Goal: Transaction & Acquisition: Purchase product/service

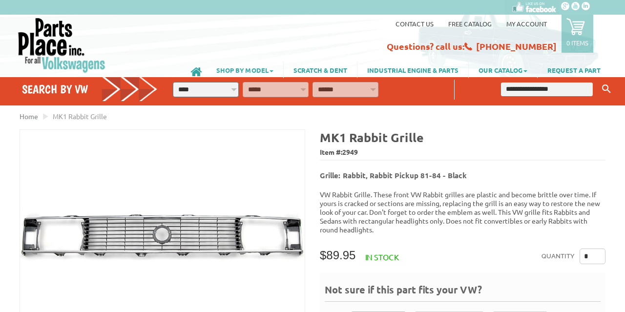
click at [242, 70] on link "SHOP BY MODEL" at bounding box center [244, 69] width 77 height 17
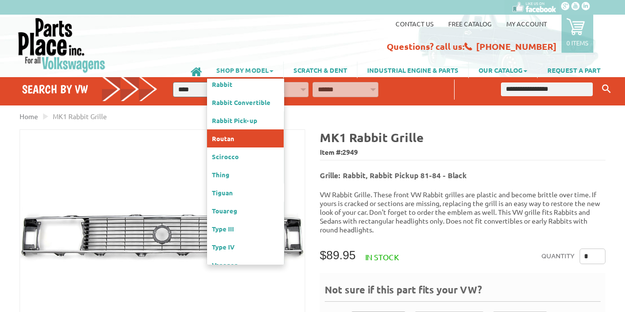
scroll to position [392, 0]
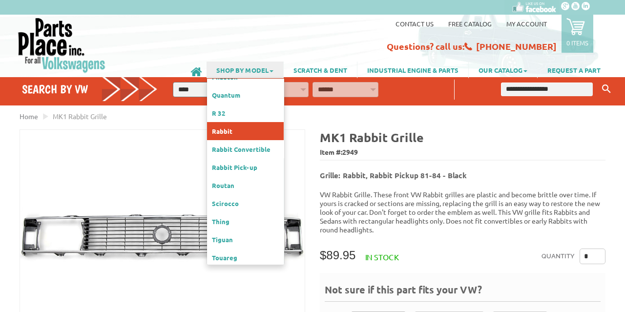
click at [255, 122] on link "Rabbit" at bounding box center [245, 131] width 77 height 18
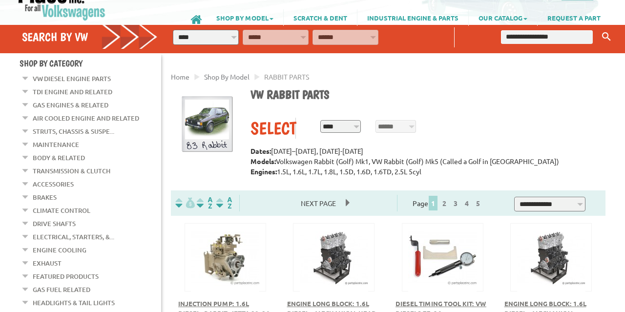
scroll to position [51, 0]
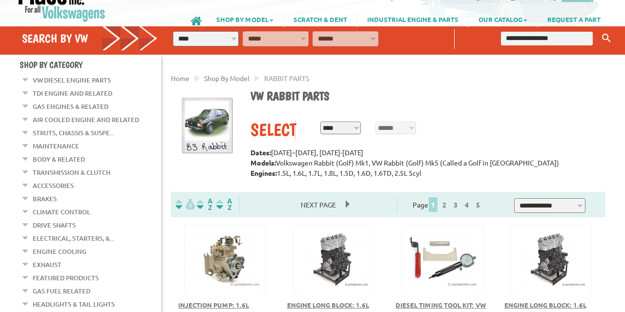
click at [543, 34] on input "text" at bounding box center [547, 39] width 92 height 14
type input "*****"
click at [599, 30] on button "Keyword Search" at bounding box center [606, 38] width 15 height 16
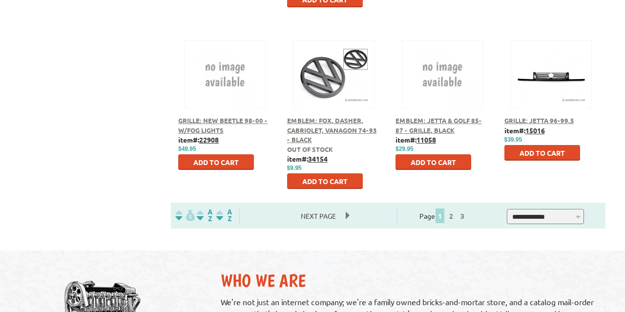
scroll to position [660, 0]
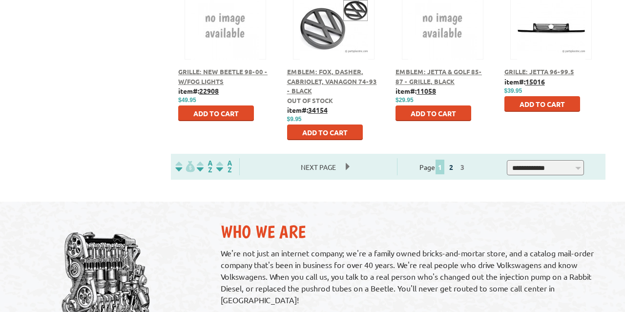
click at [455, 166] on link "2" at bounding box center [451, 167] width 9 height 9
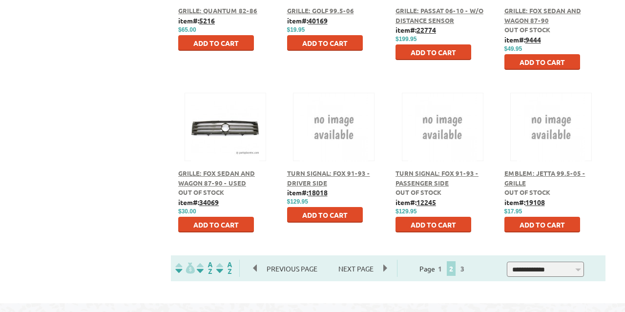
scroll to position [660, 0]
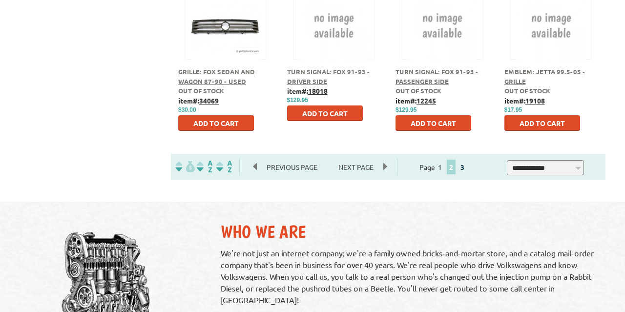
click at [467, 170] on link "3" at bounding box center [462, 167] width 9 height 9
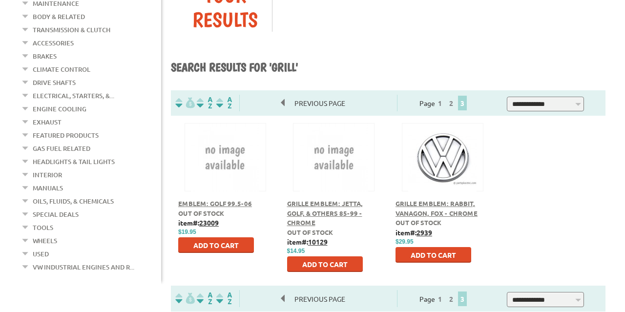
scroll to position [305, 0]
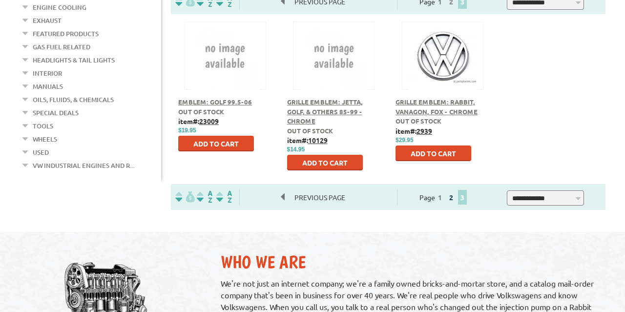
click at [455, 198] on link "2" at bounding box center [451, 197] width 9 height 9
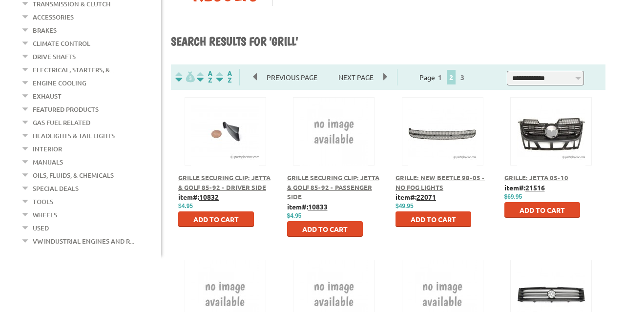
scroll to position [203, 0]
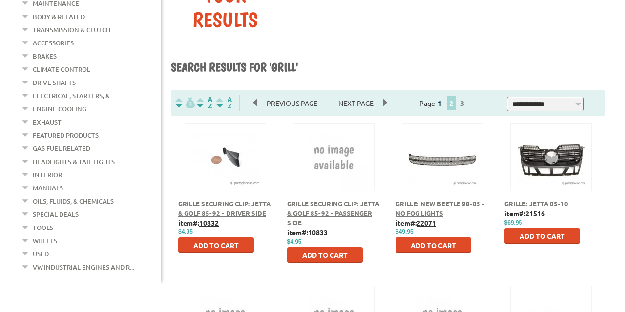
click at [444, 101] on link "1" at bounding box center [439, 103] width 9 height 9
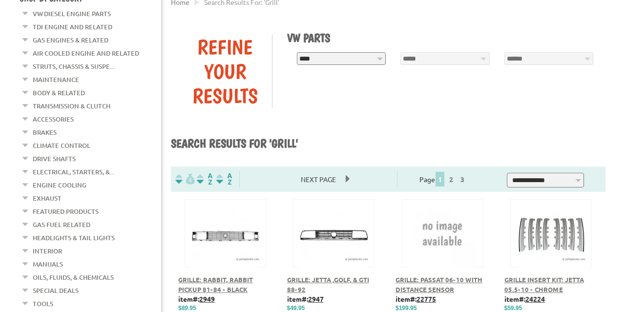
scroll to position [102, 0]
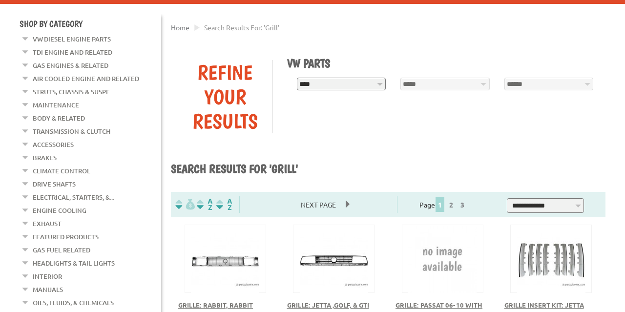
click at [235, 263] on button at bounding box center [225, 257] width 63 height 17
